Goal: Ask a question

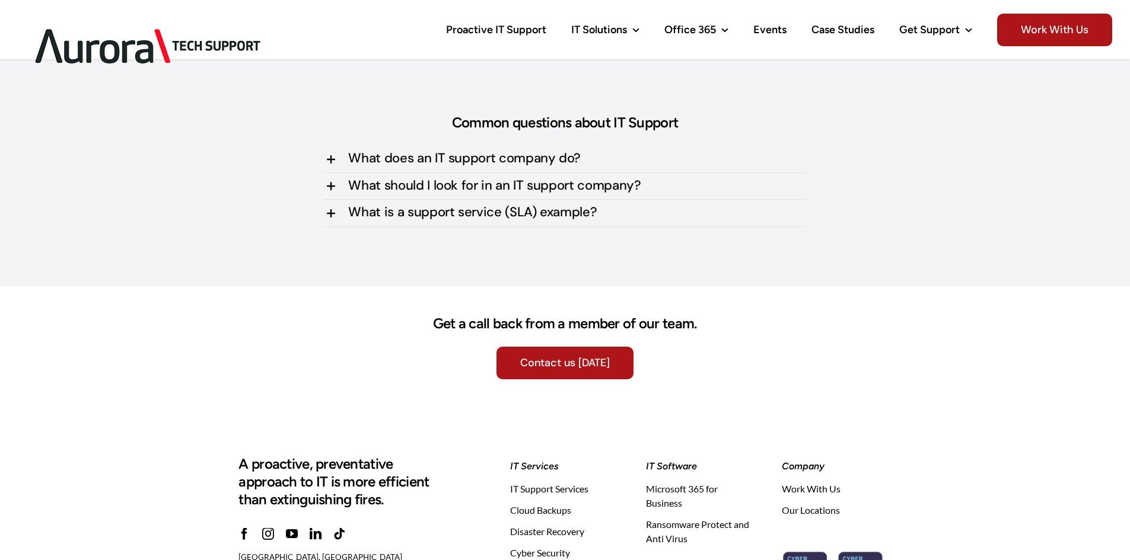
scroll to position [3429, 0]
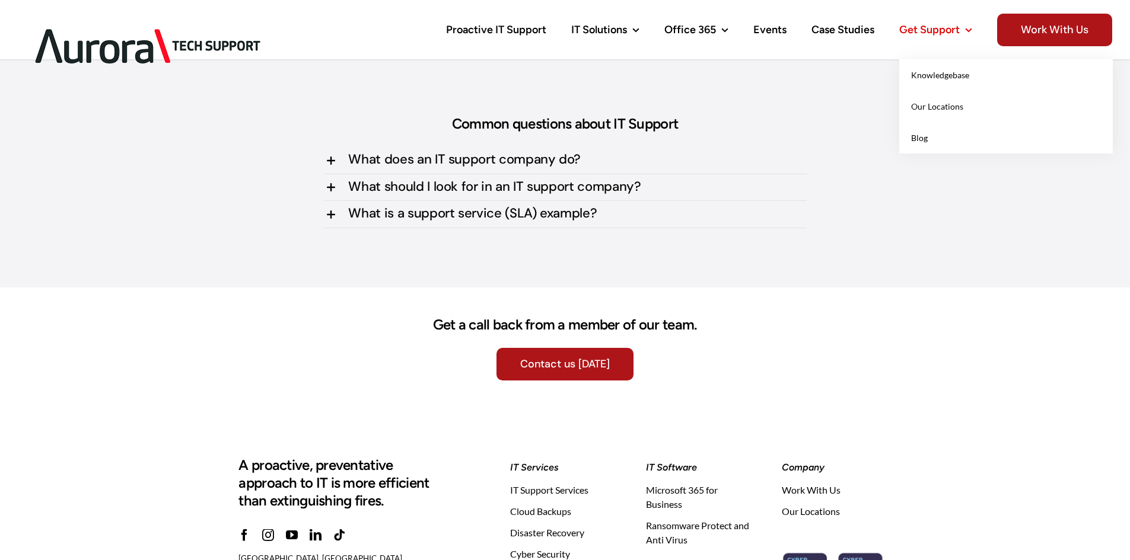
click at [934, 27] on span "Get Support" at bounding box center [929, 29] width 60 height 11
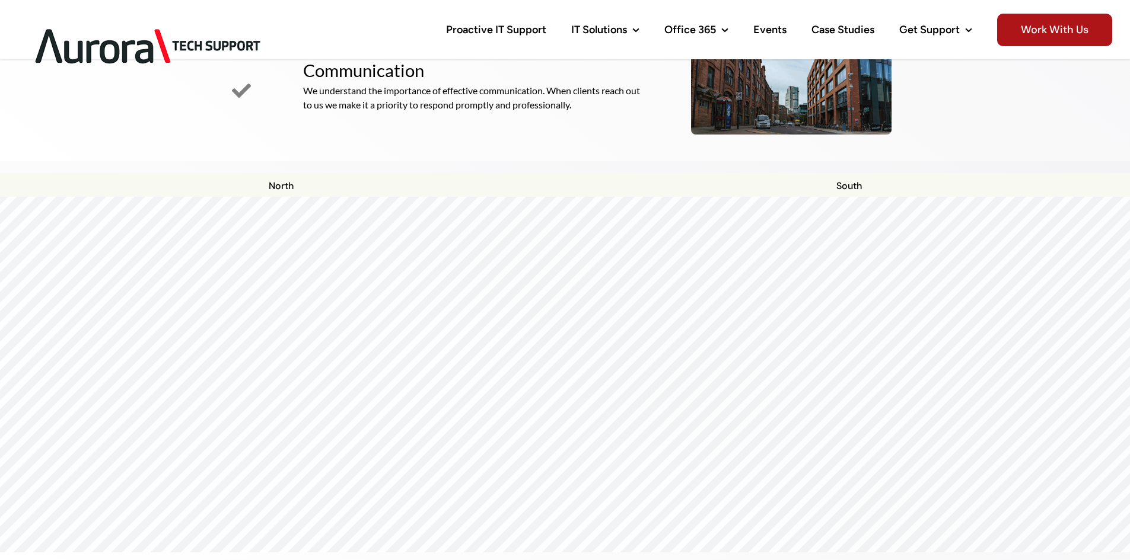
scroll to position [1083, 0]
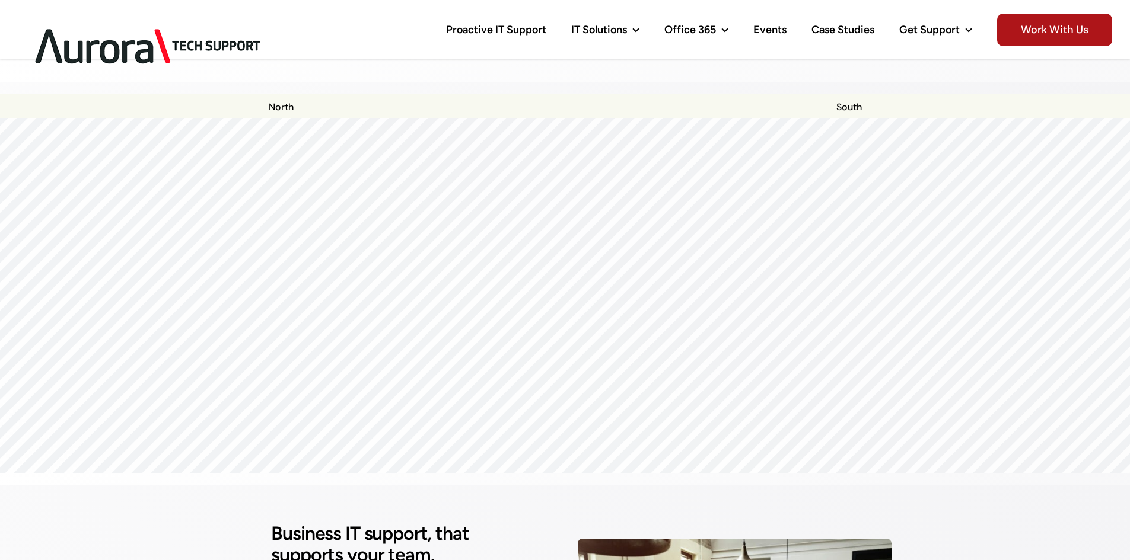
click at [600, 118] on div at bounding box center [565, 118] width 1136 height 0
click at [603, 118] on div at bounding box center [565, 118] width 1136 height 0
click at [1081, 460] on div at bounding box center [565, 296] width 1136 height 356
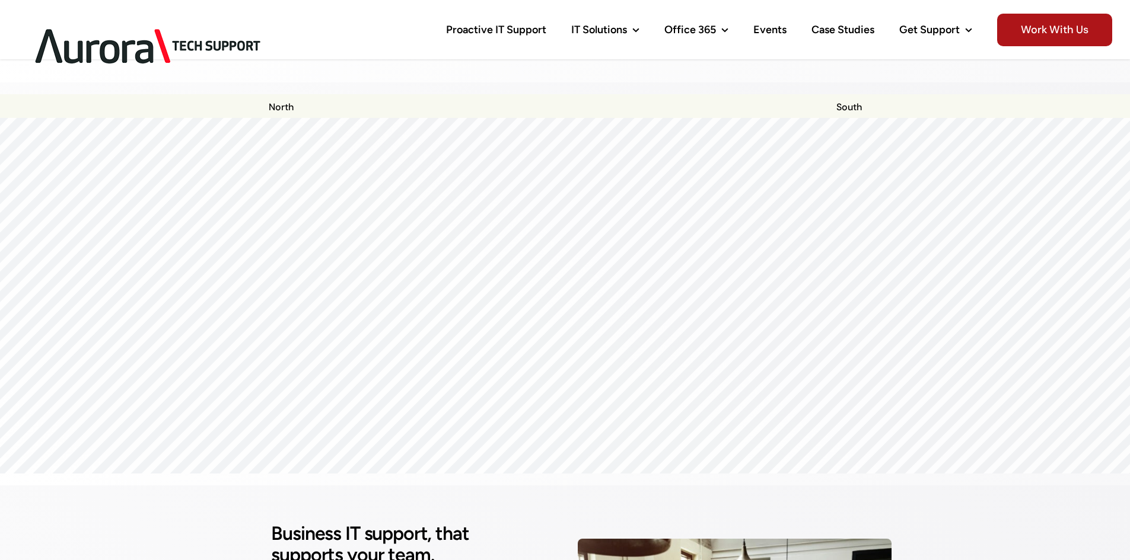
click at [1081, 460] on div at bounding box center [565, 296] width 1136 height 356
drag, startPoint x: 808, startPoint y: 323, endPoint x: 551, endPoint y: 254, distance: 266.3
click at [551, 254] on div at bounding box center [565, 296] width 1136 height 356
click at [568, 118] on div at bounding box center [565, 118] width 1136 height 0
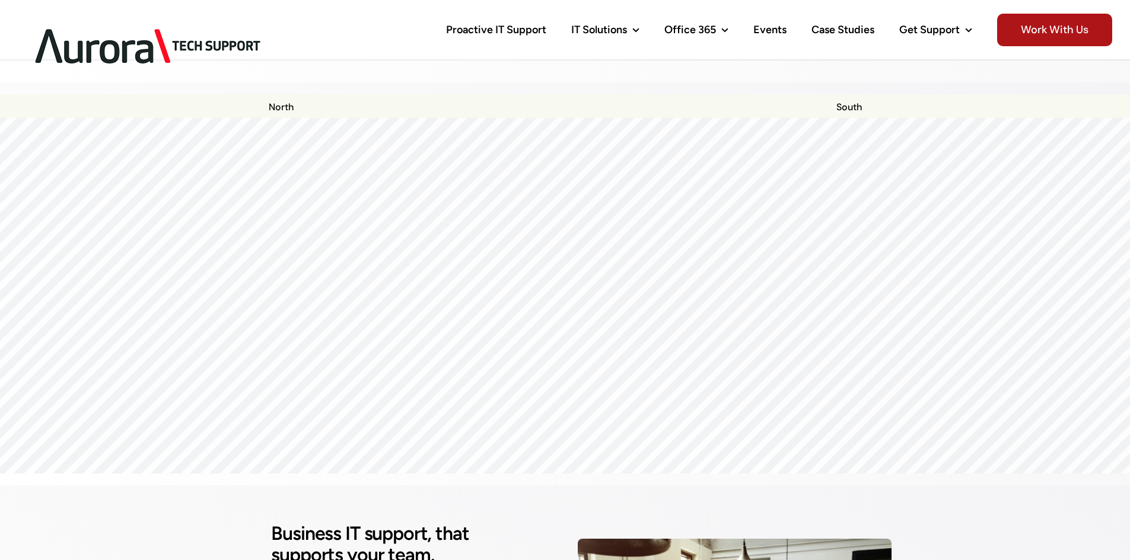
click at [1090, 461] on div at bounding box center [565, 296] width 1136 height 356
click at [1082, 460] on div at bounding box center [565, 296] width 1136 height 356
drag, startPoint x: 711, startPoint y: 227, endPoint x: 760, endPoint y: 508, distance: 285.4
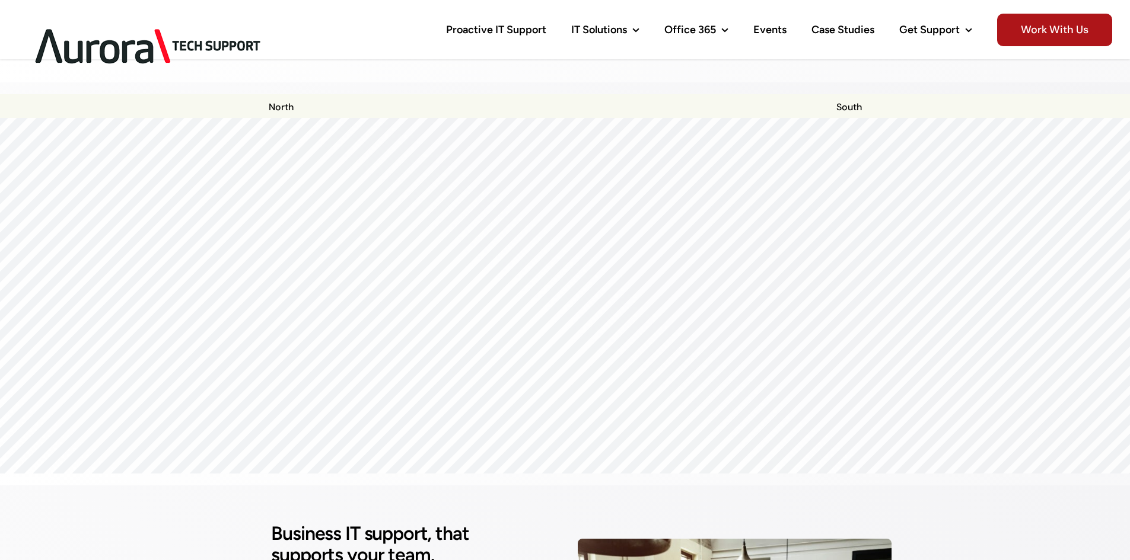
click at [460, 118] on div at bounding box center [565, 118] width 1136 height 0
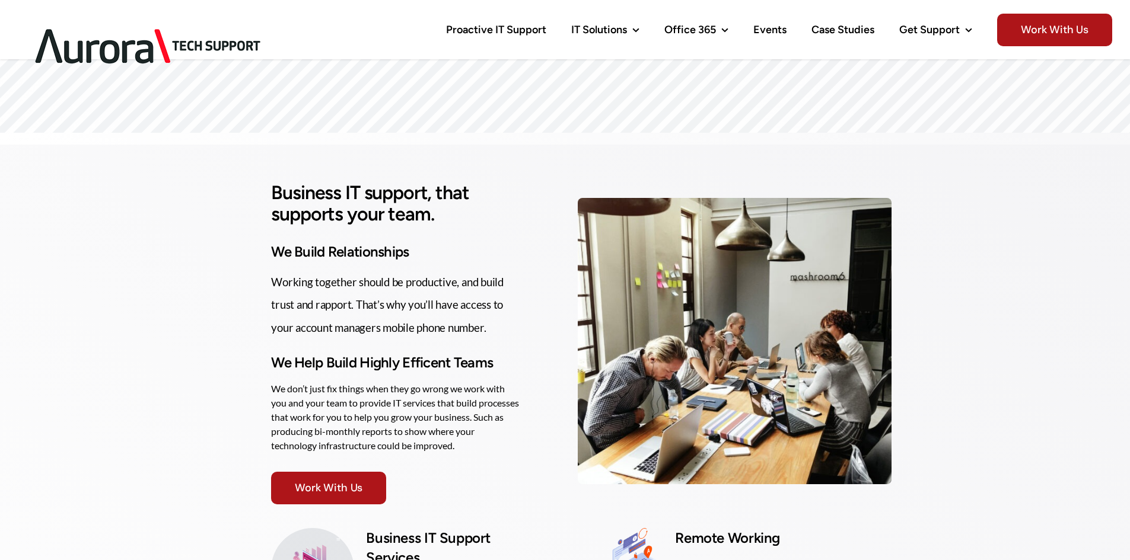
scroll to position [1558, 0]
